Goal: Task Accomplishment & Management: Manage account settings

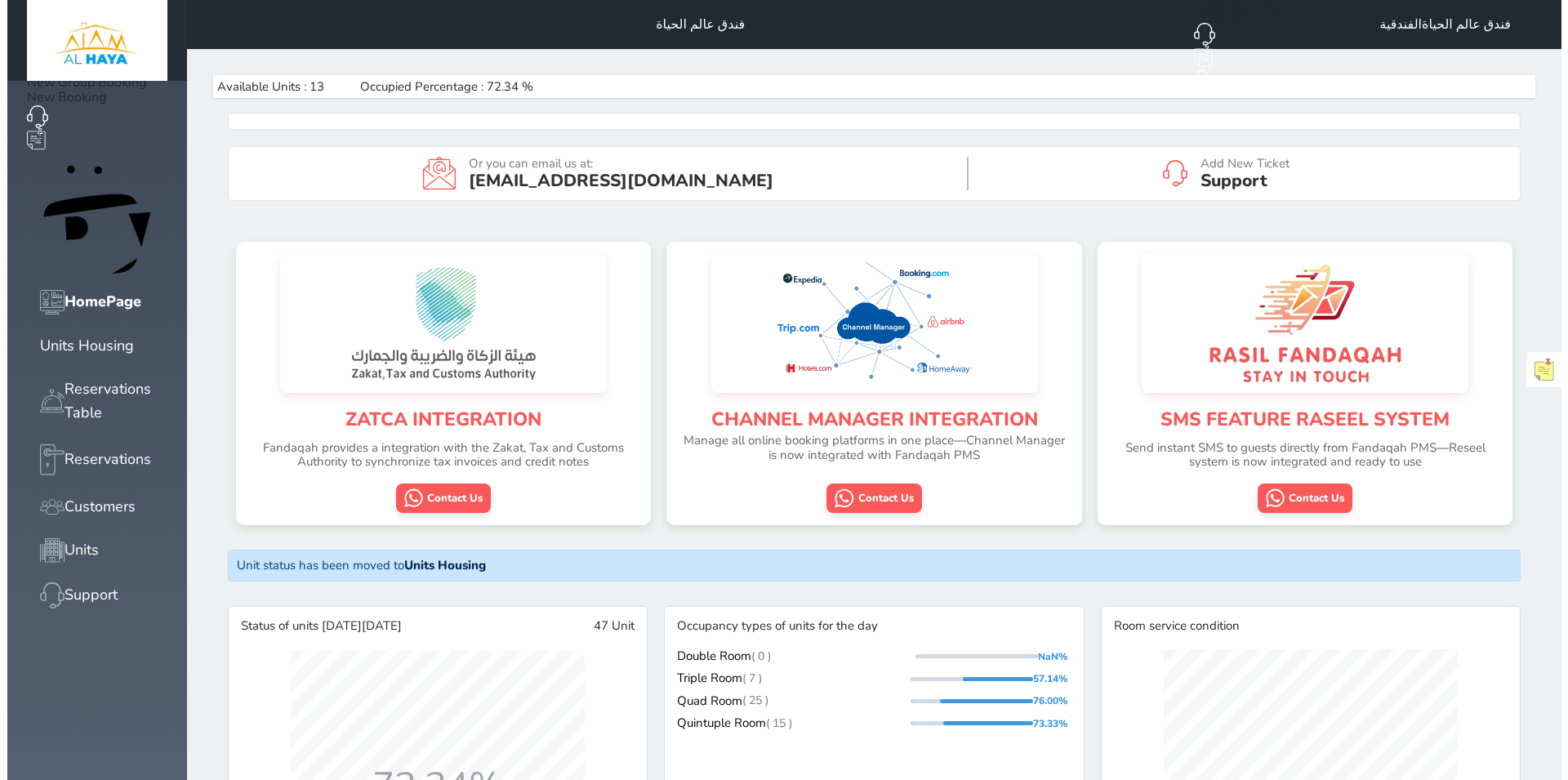
scroll to position [2090, 1399]
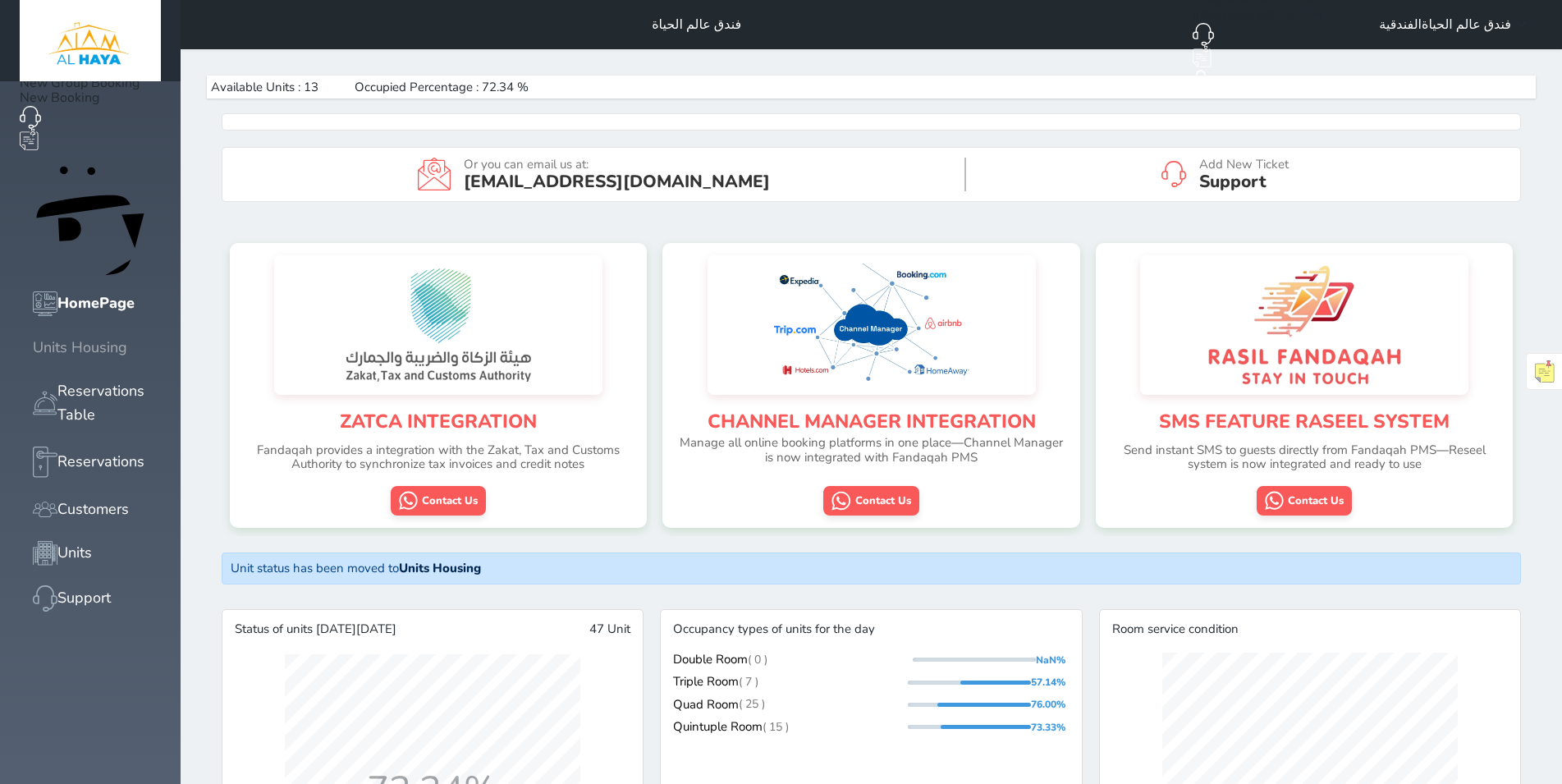
click at [102, 335] on div "Units Housing" at bounding box center [80, 347] width 94 height 23
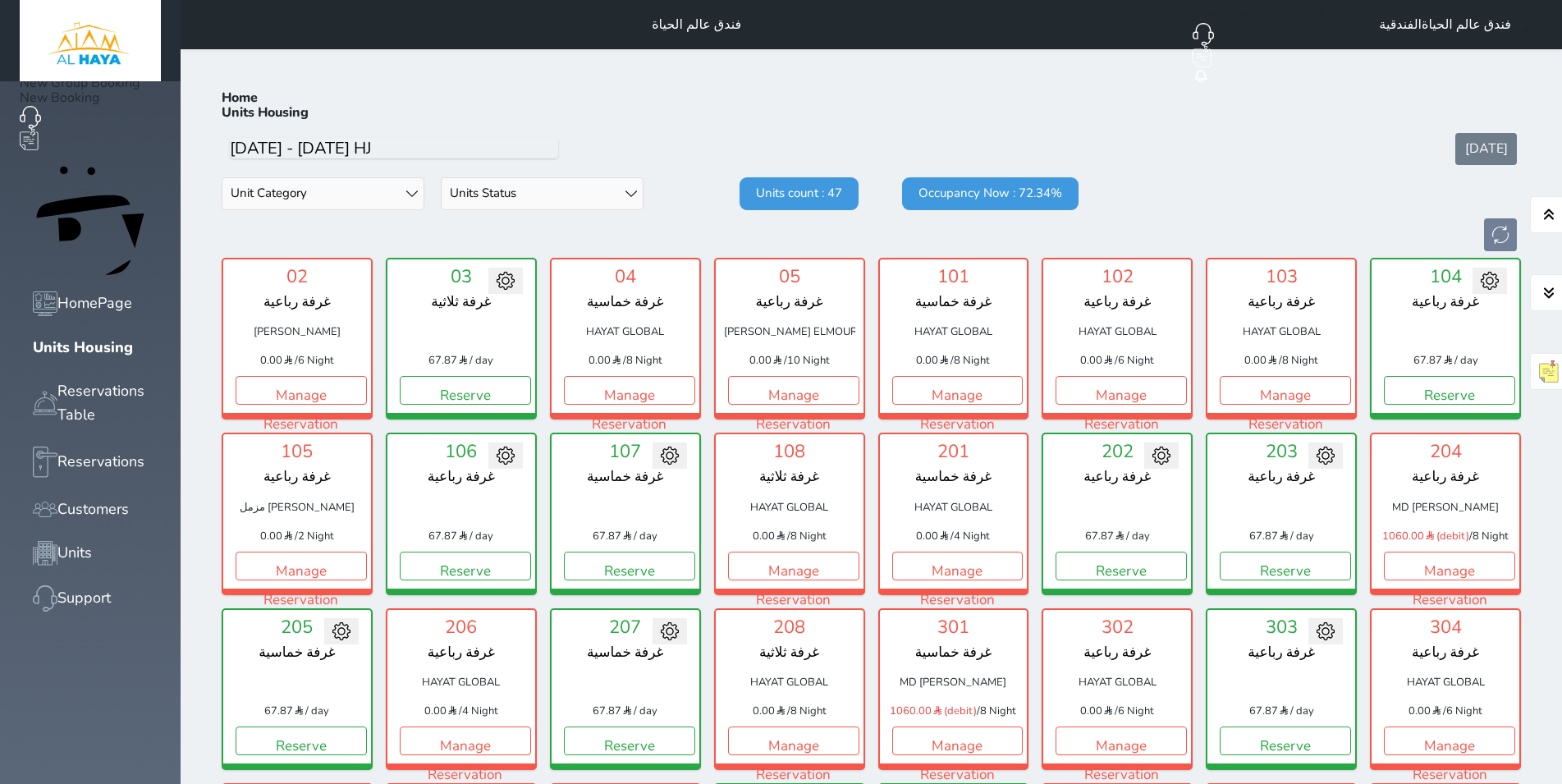
click at [1526, 24] on icon at bounding box center [1522, 24] width 8 height 4
click at [1428, 60] on link "My Account" at bounding box center [1463, 51] width 70 height 18
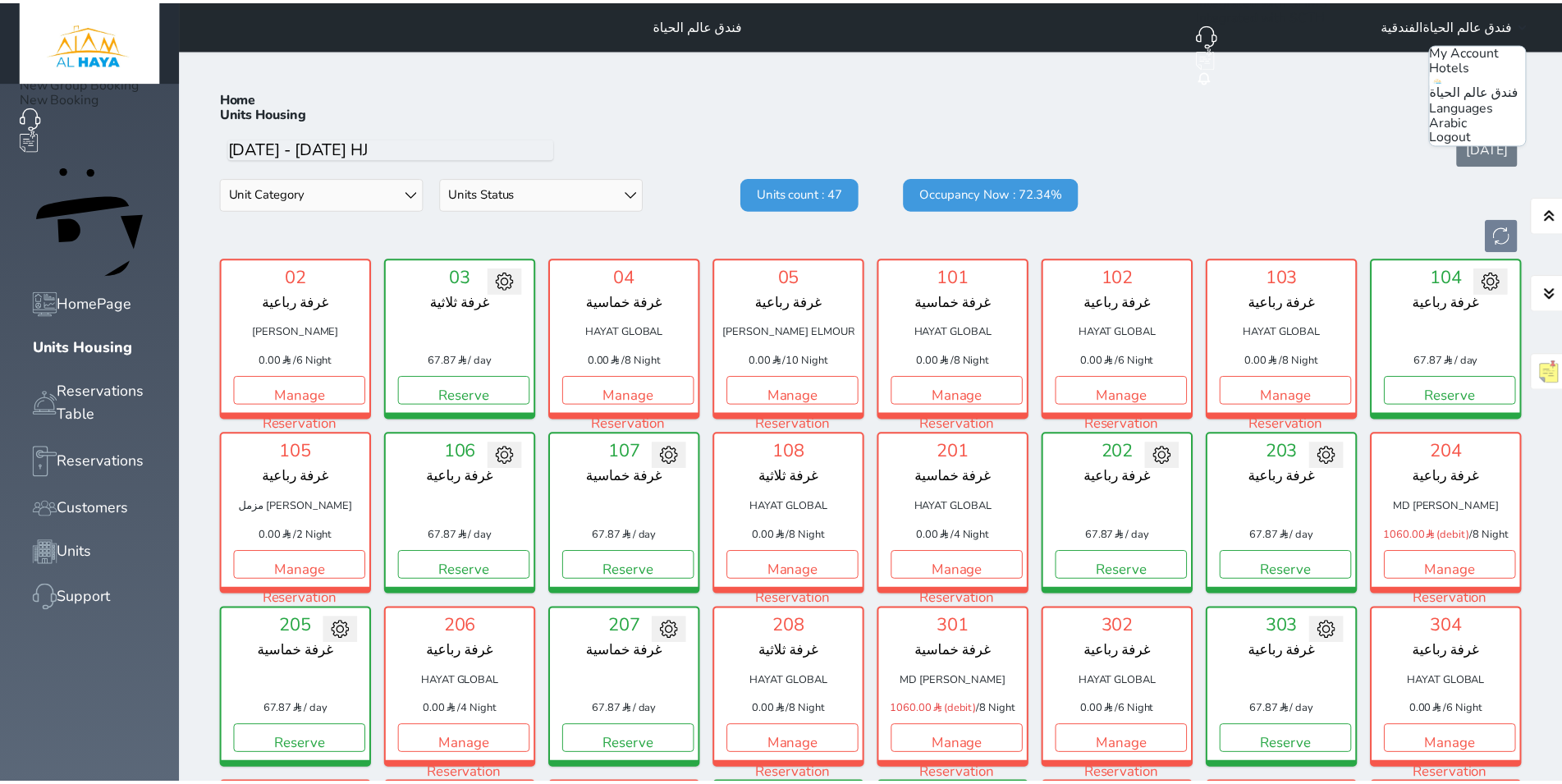
scroll to position [64, 0]
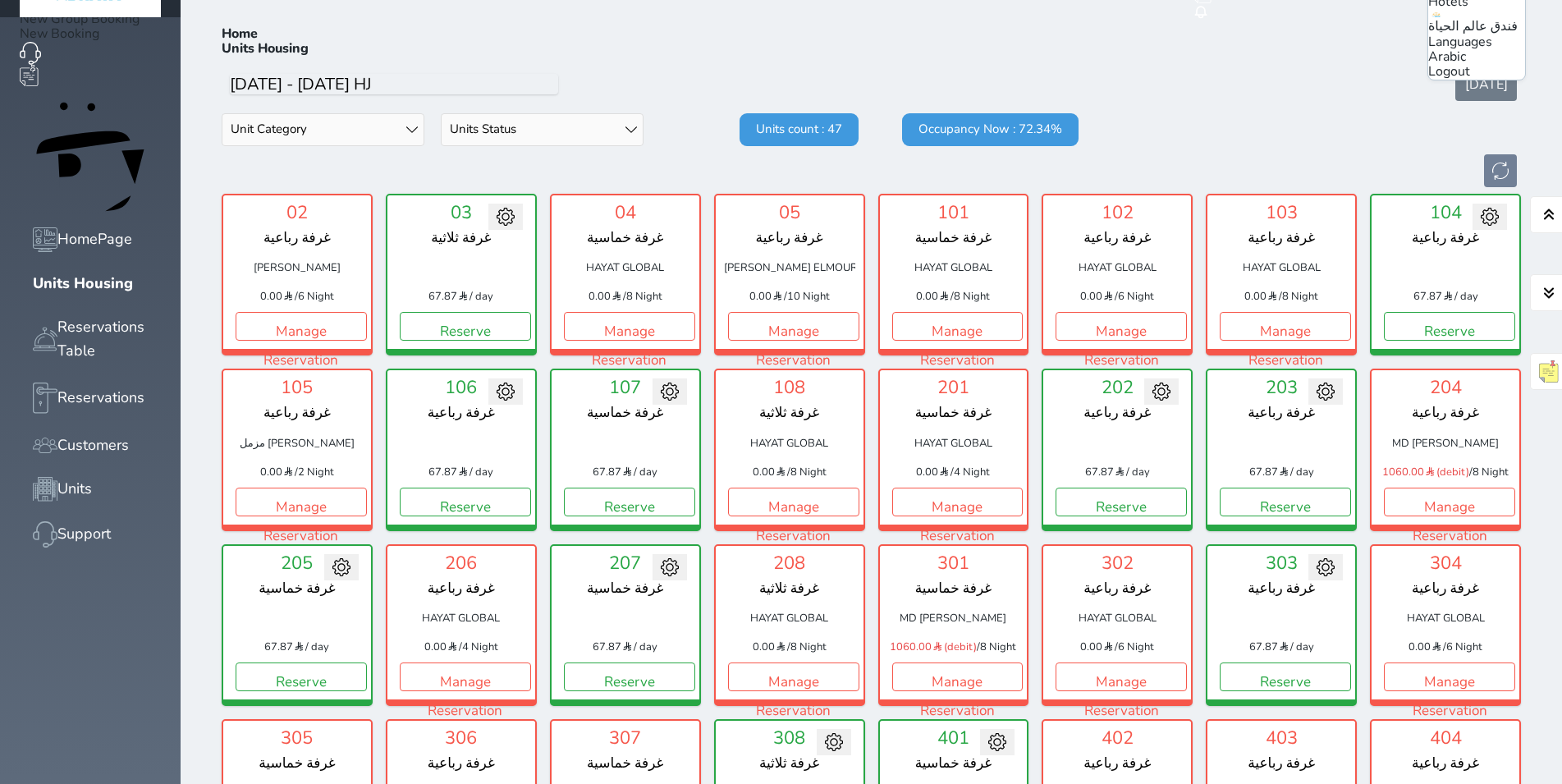
click at [1473, 35] on span "فندق عالم الحياة" at bounding box center [1473, 26] width 90 height 18
